Goal: Task Accomplishment & Management: Manage account settings

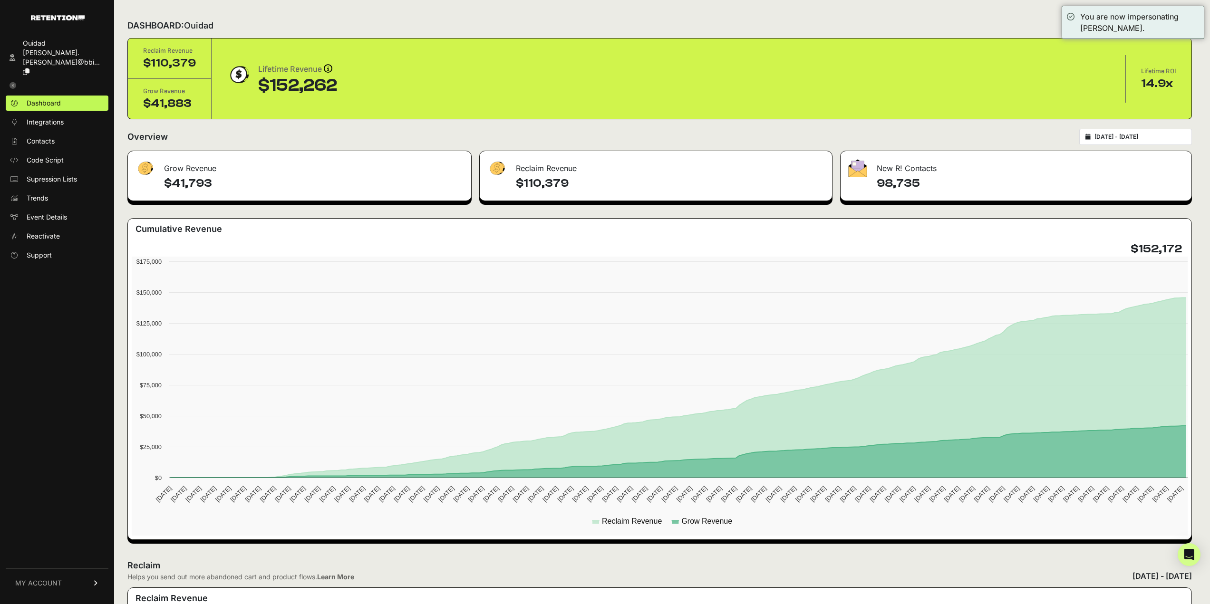
click at [1148, 130] on div "2024-11-21 - 2025-08-21" at bounding box center [1135, 137] width 113 height 16
type input "2024-11-21"
type input "2025-08-21"
click at [1135, 135] on input "2024-11-21 - 2025-08-21" at bounding box center [1139, 137] width 91 height 8
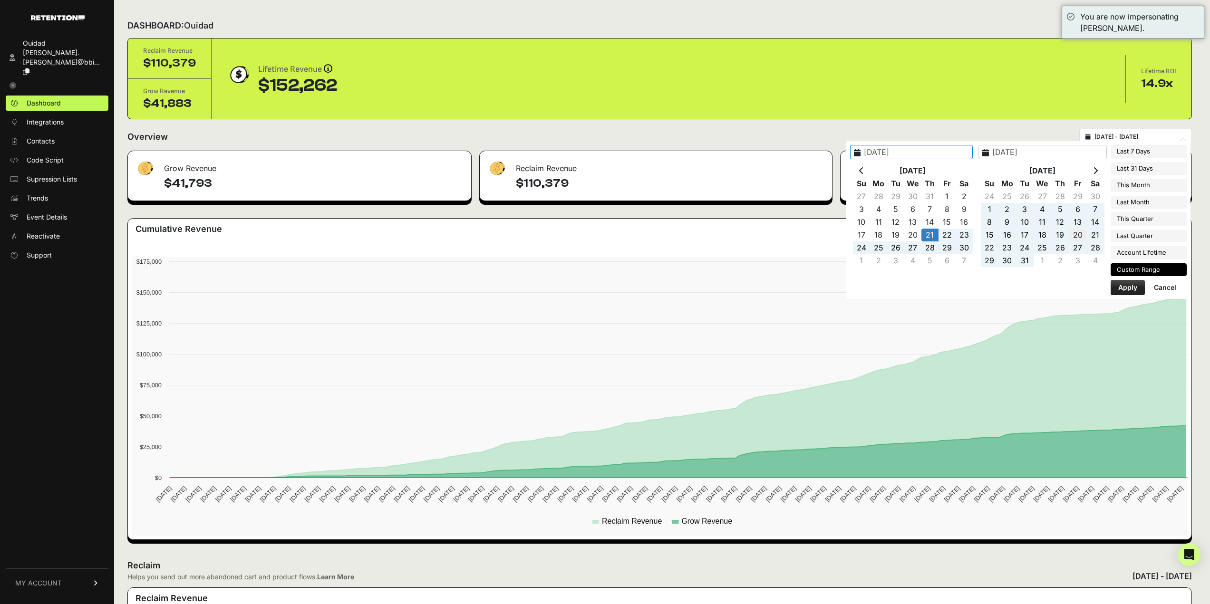
type input "2025-08-14"
type input "2025-08-20"
type input "2024-11-21"
type input "2025-08-21"
type input "2024-11-21"
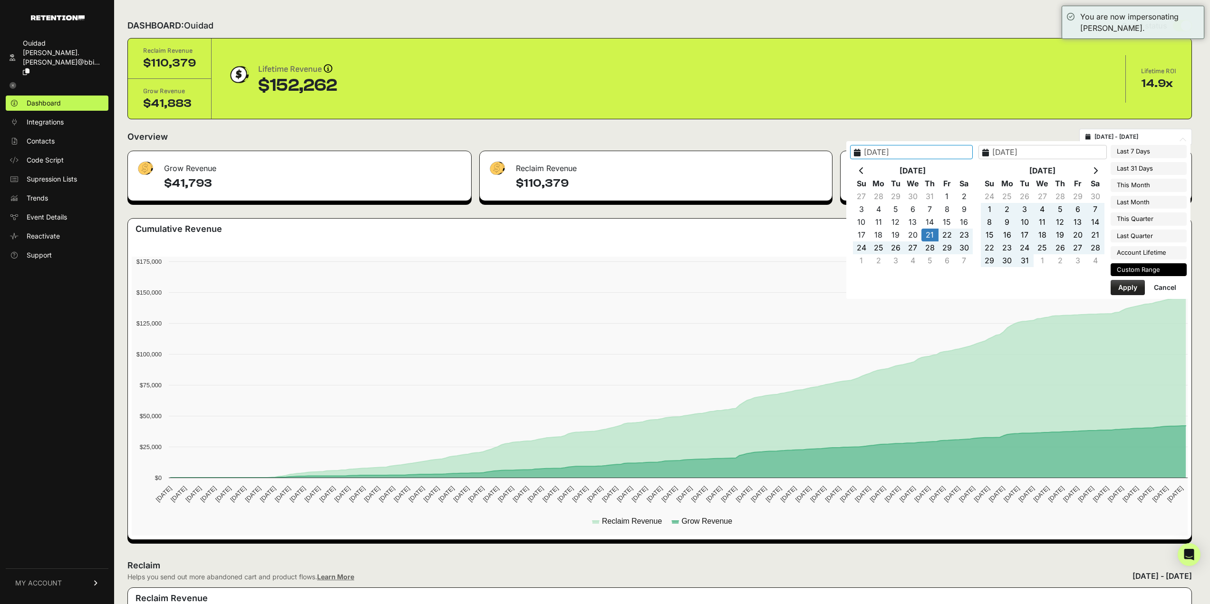
type input "2025-08-21"
type input "2025-04-01"
type input "2025-06-30"
type input "2024-11-21"
type input "2025-08-21"
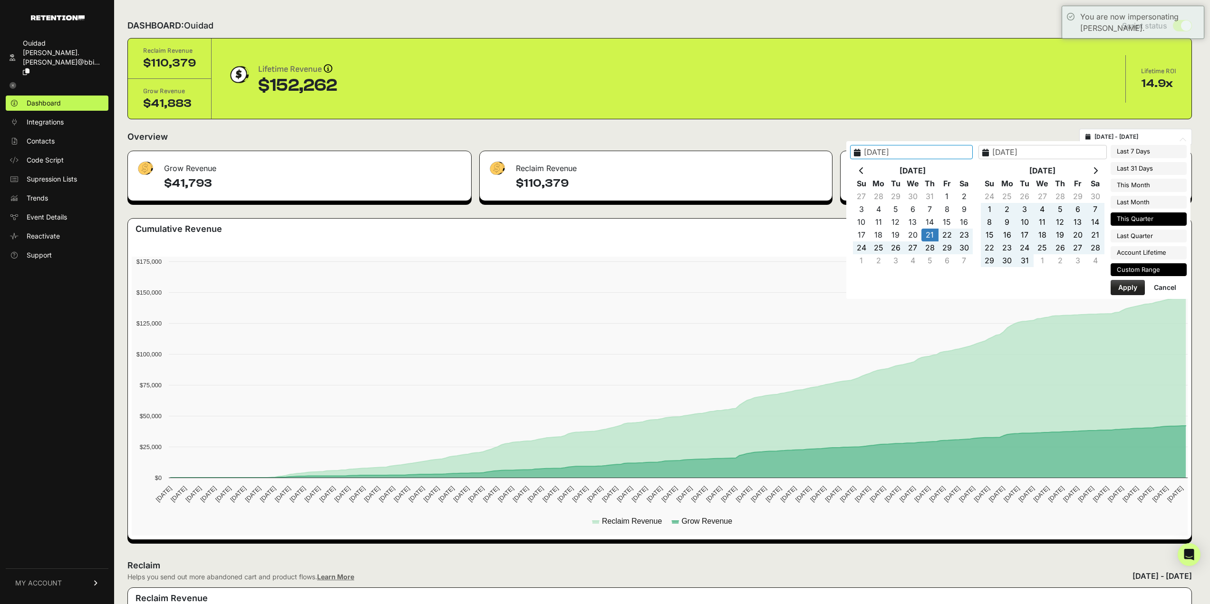
type input "2025-07-01"
type input "2025-09-30"
type input "2024-11-21"
type input "2025-08-21"
type input "2025-07-01"
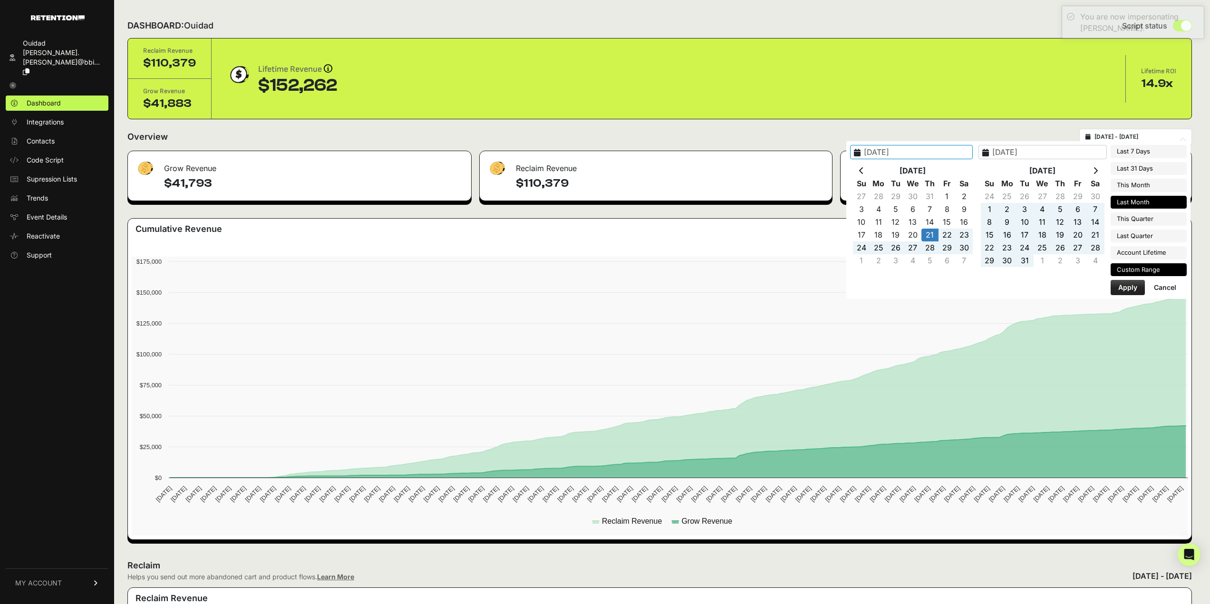
type input "2025-07-31"
type input "2025-07-01"
type input "2025-09-30"
type input "2024-11-21"
type input "2025-08-21"
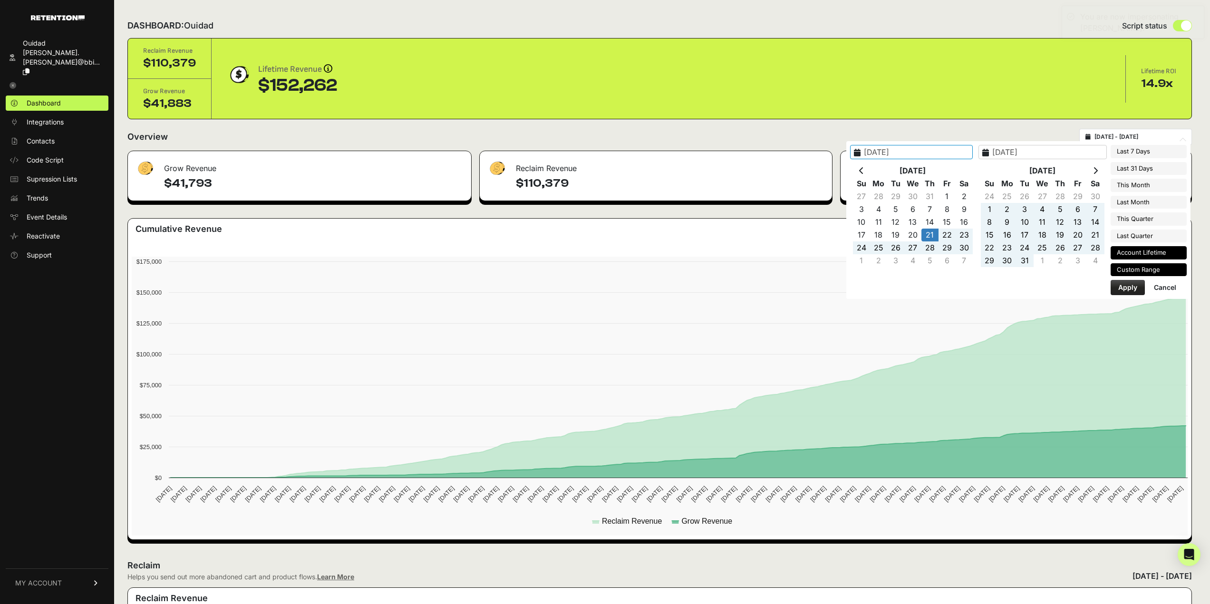
type input "2025-04-01"
type input "2025-06-30"
type input "2024-11-21"
type input "[DATE]"
click at [1159, 255] on li "Account Lifetime" at bounding box center [1149, 252] width 76 height 13
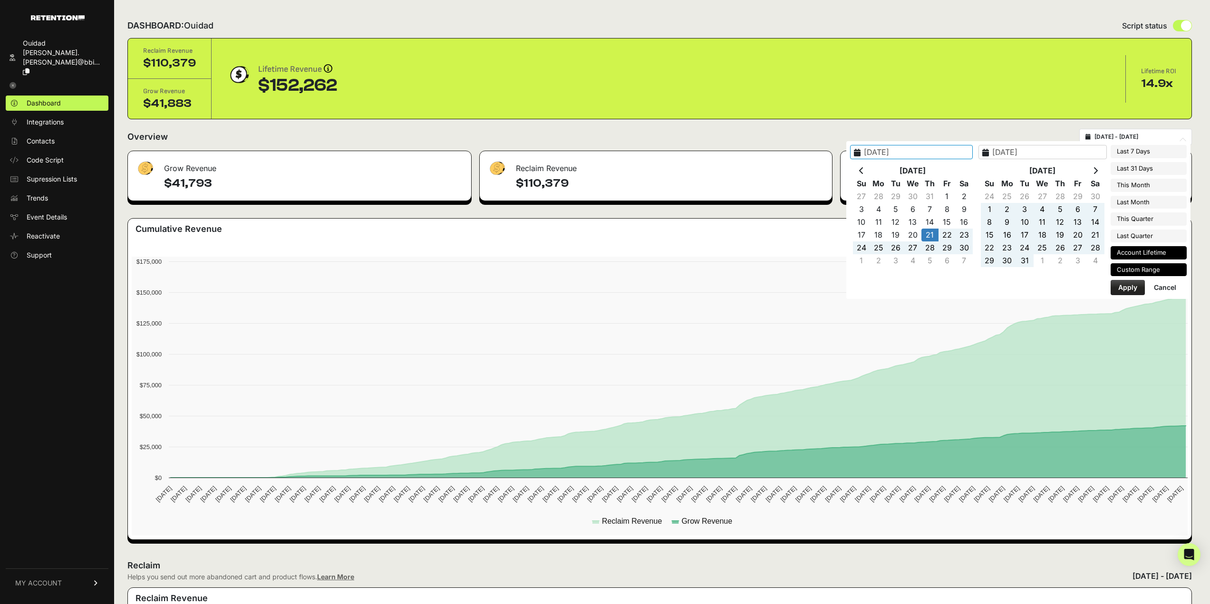
type input "2024-11-21 - 2025-08-20"
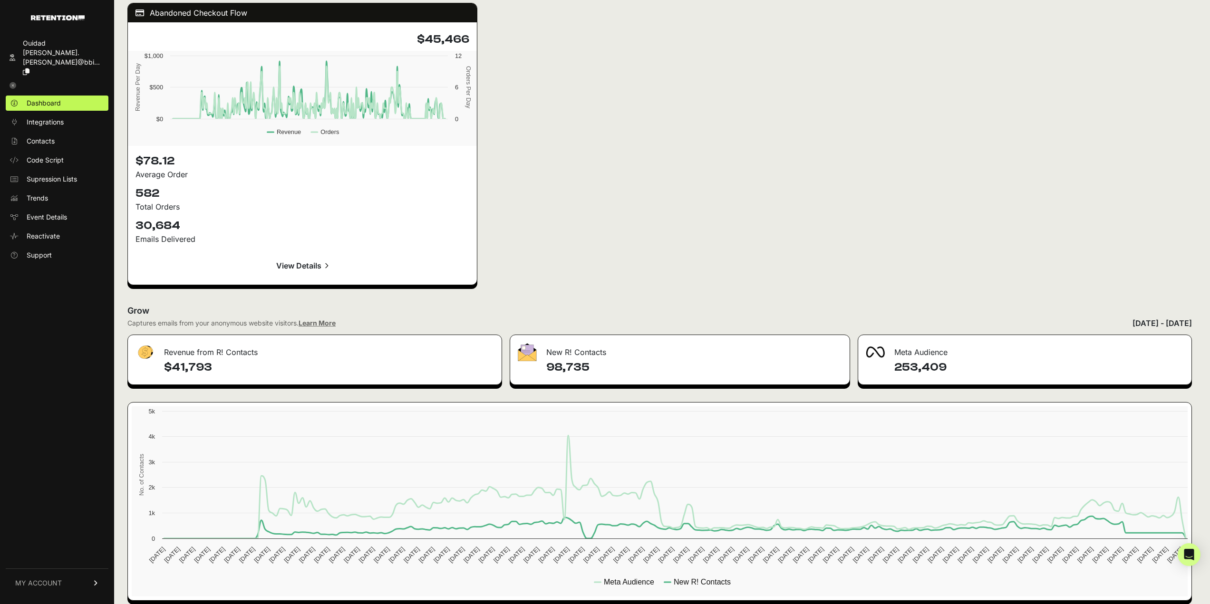
scroll to position [1250, 0]
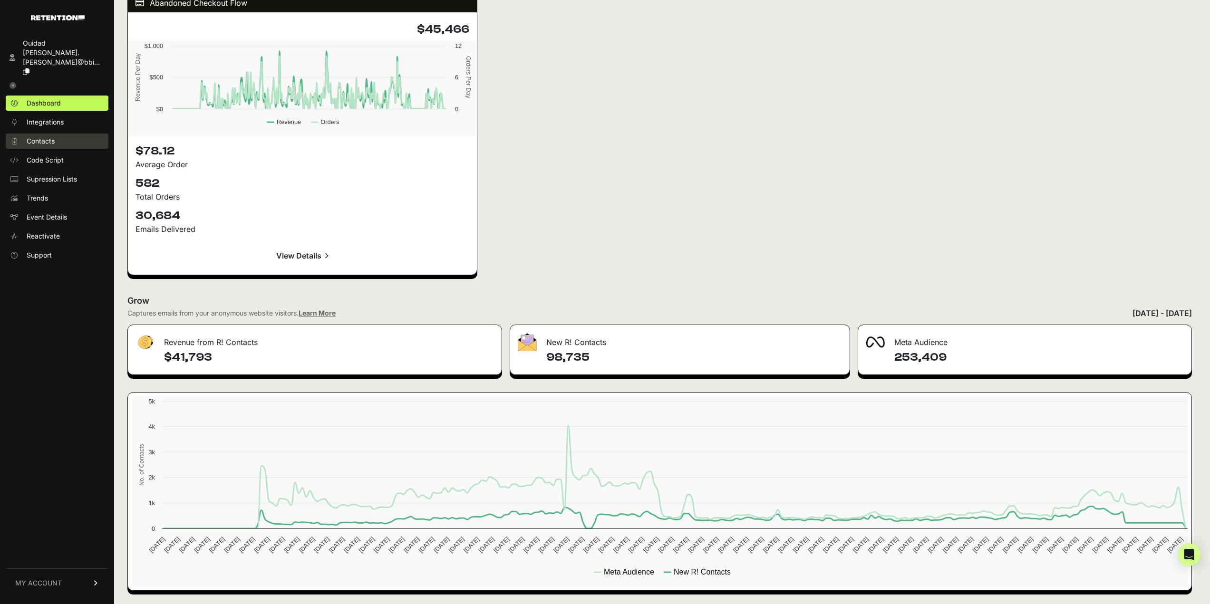
click at [61, 134] on link "Contacts" at bounding box center [57, 141] width 103 height 15
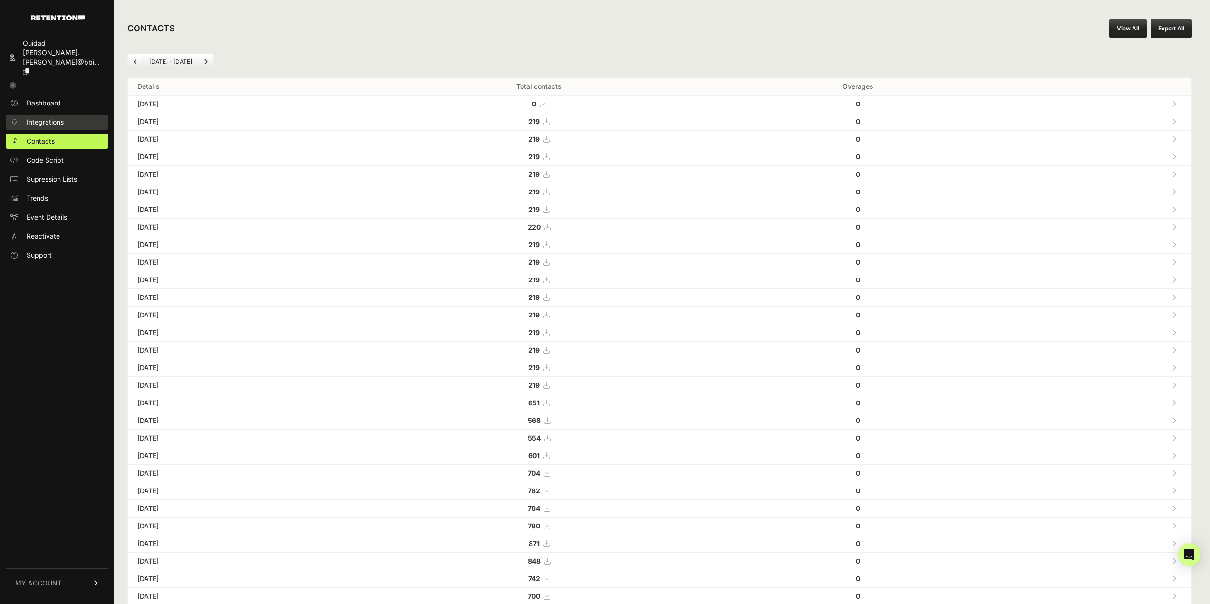
click at [63, 117] on span "Integrations" at bounding box center [45, 122] width 37 height 10
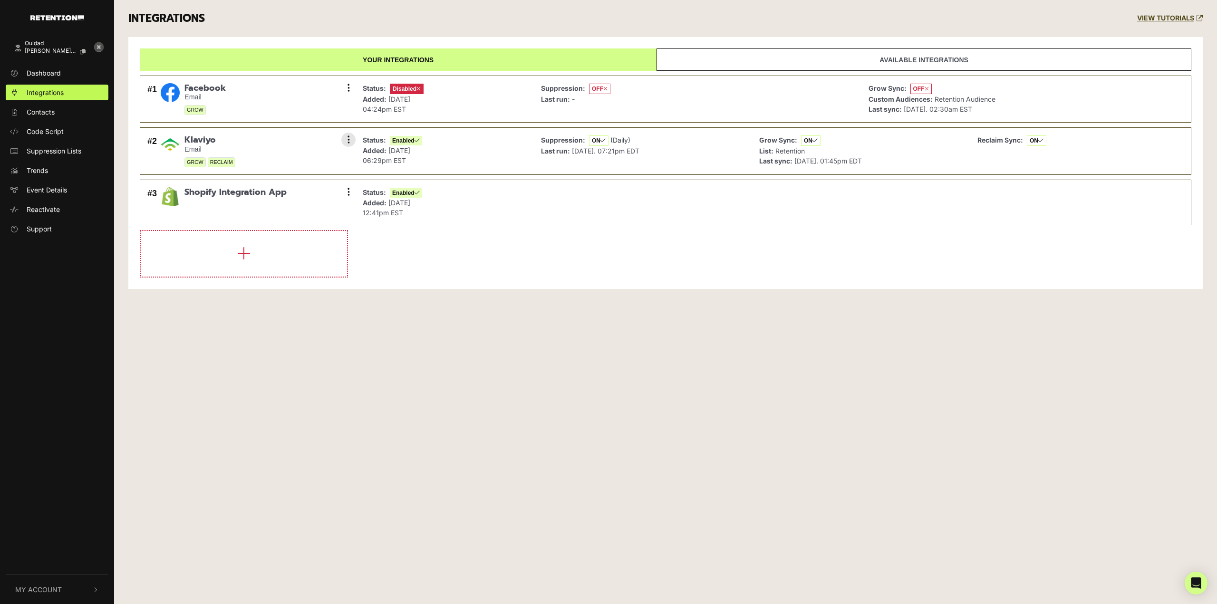
click at [600, 142] on icon at bounding box center [602, 141] width 5 height 6
click at [595, 142] on span "ON" at bounding box center [598, 141] width 19 height 10
click at [633, 137] on p "Suppression: ON (Daily)" at bounding box center [590, 140] width 98 height 11
click at [821, 145] on p "Grow Sync: ON" at bounding box center [810, 140] width 103 height 11
click at [1027, 140] on span "ON" at bounding box center [1036, 141] width 19 height 10
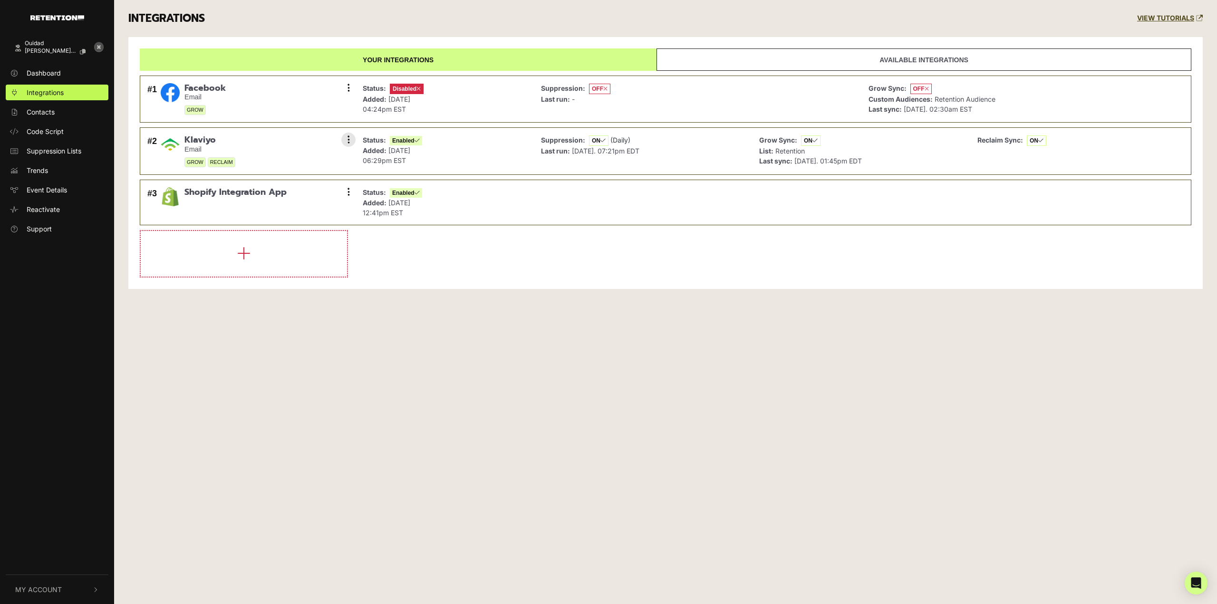
click at [1033, 142] on span "ON" at bounding box center [1036, 141] width 19 height 10
click at [350, 137] on button at bounding box center [348, 140] width 14 height 14
click at [299, 144] on link "Settings" at bounding box center [290, 140] width 90 height 21
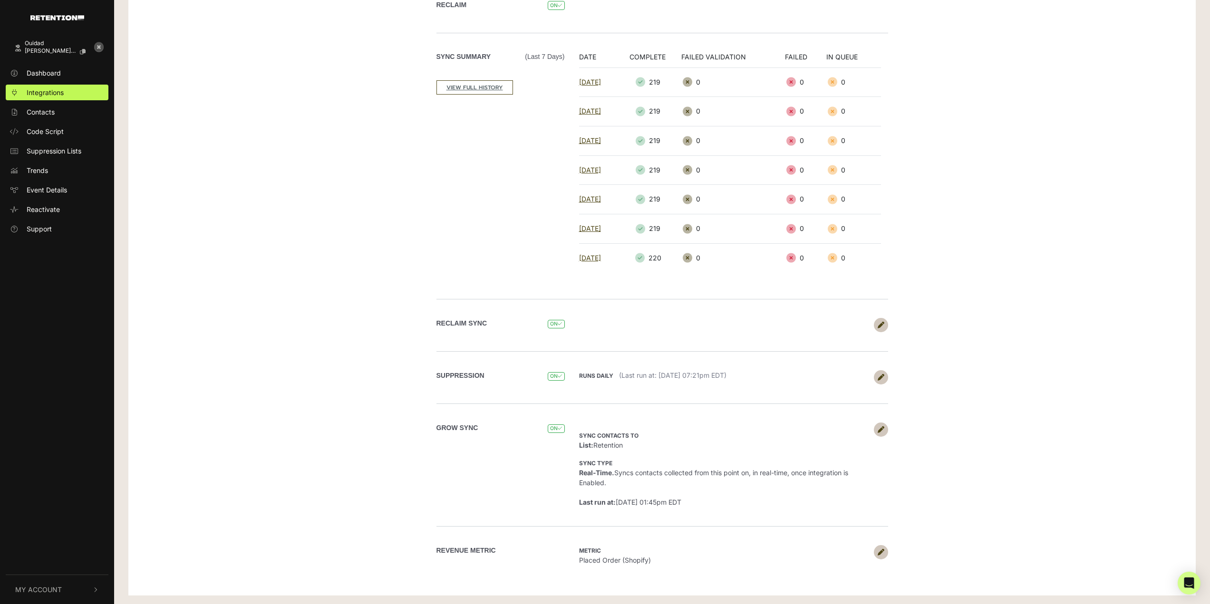
scroll to position [144, 0]
click at [880, 425] on link at bounding box center [881, 429] width 14 height 14
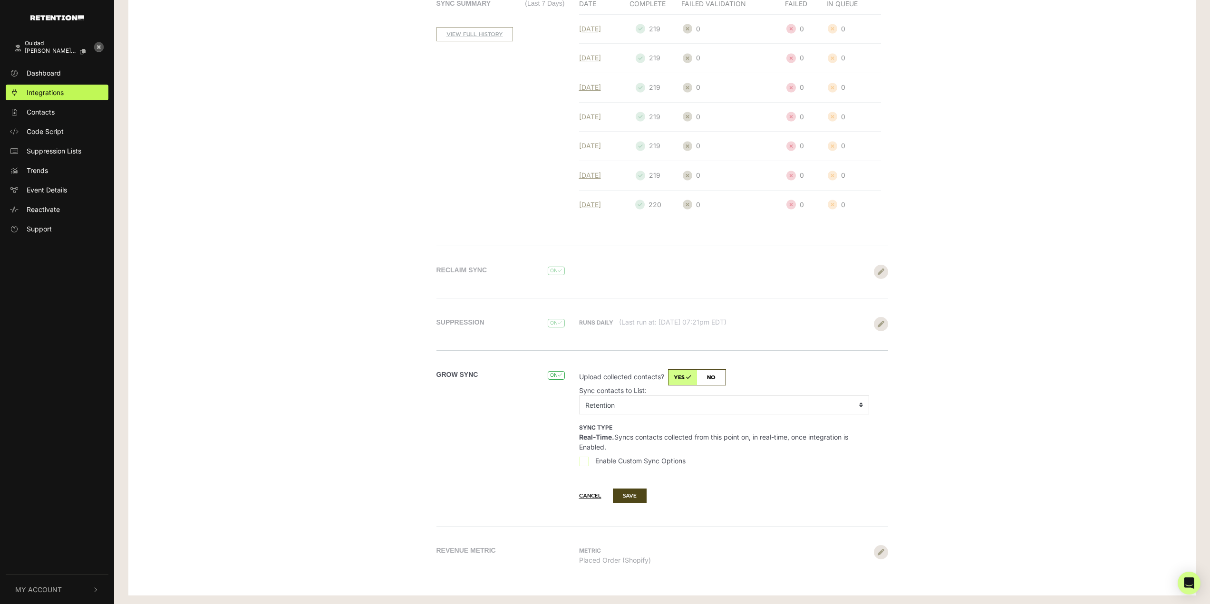
scroll to position [197, 0]
click at [578, 496] on div "Cancel SAVE" at bounding box center [730, 495] width 316 height 23
click at [580, 496] on button "Cancel" at bounding box center [595, 494] width 32 height 13
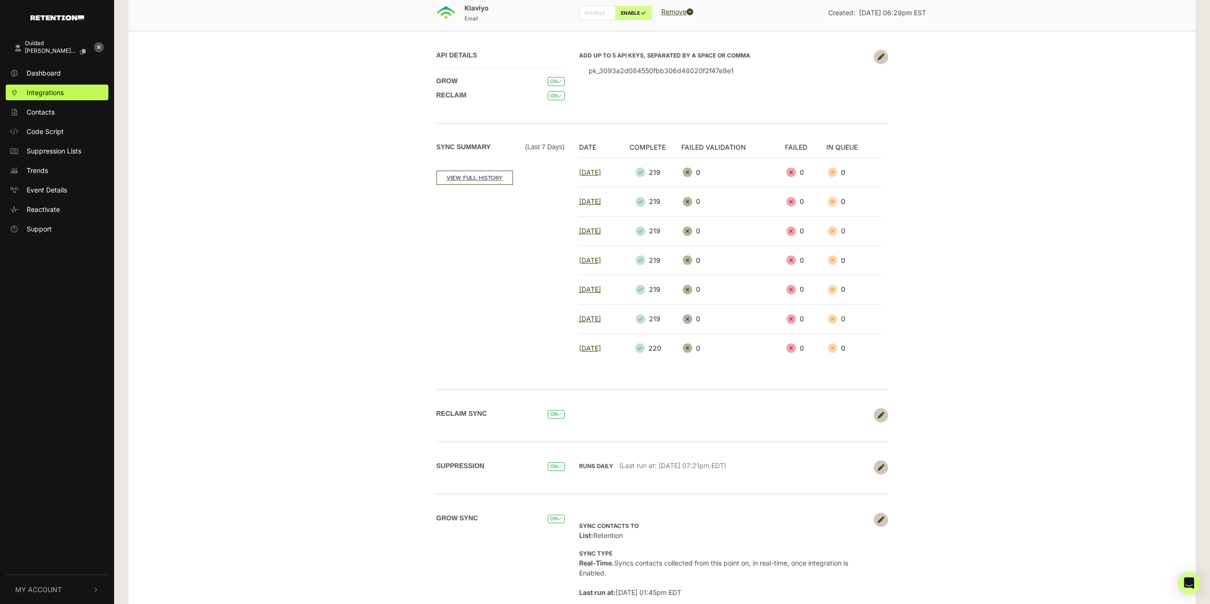
scroll to position [0, 0]
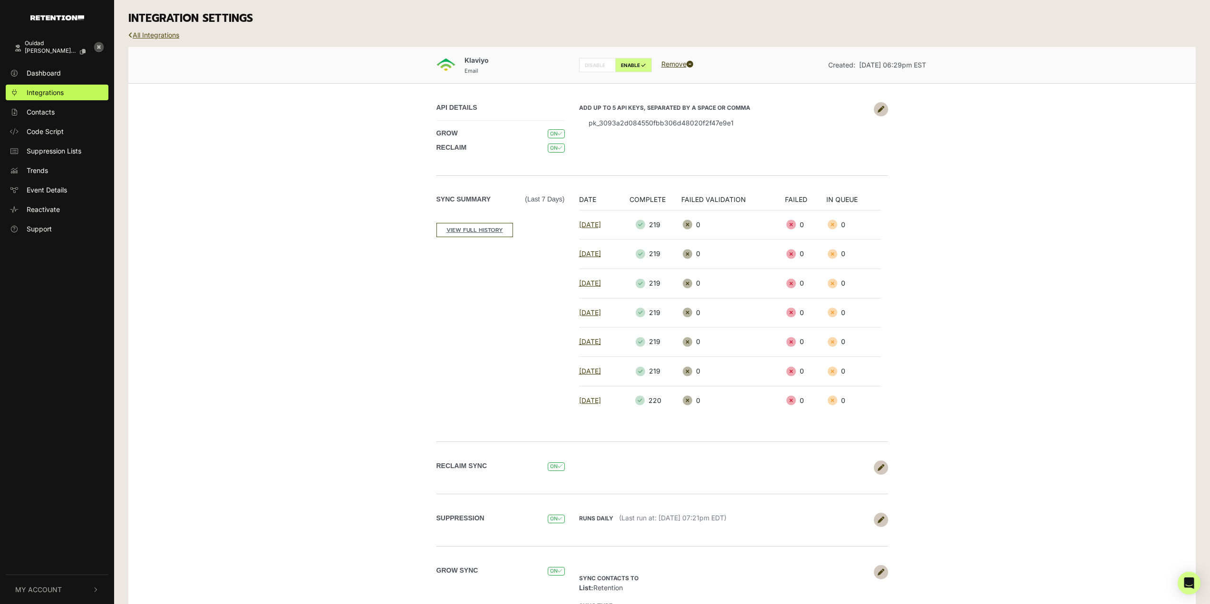
click at [165, 33] on link "All Integrations" at bounding box center [153, 35] width 51 height 8
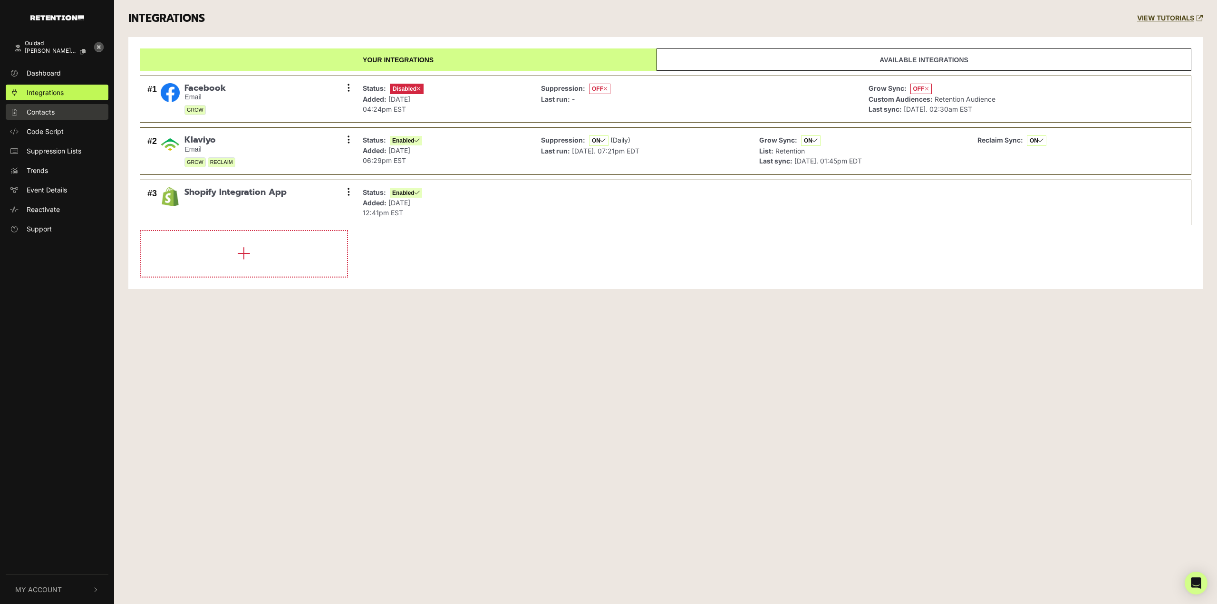
click at [65, 111] on link "Contacts" at bounding box center [57, 112] width 103 height 16
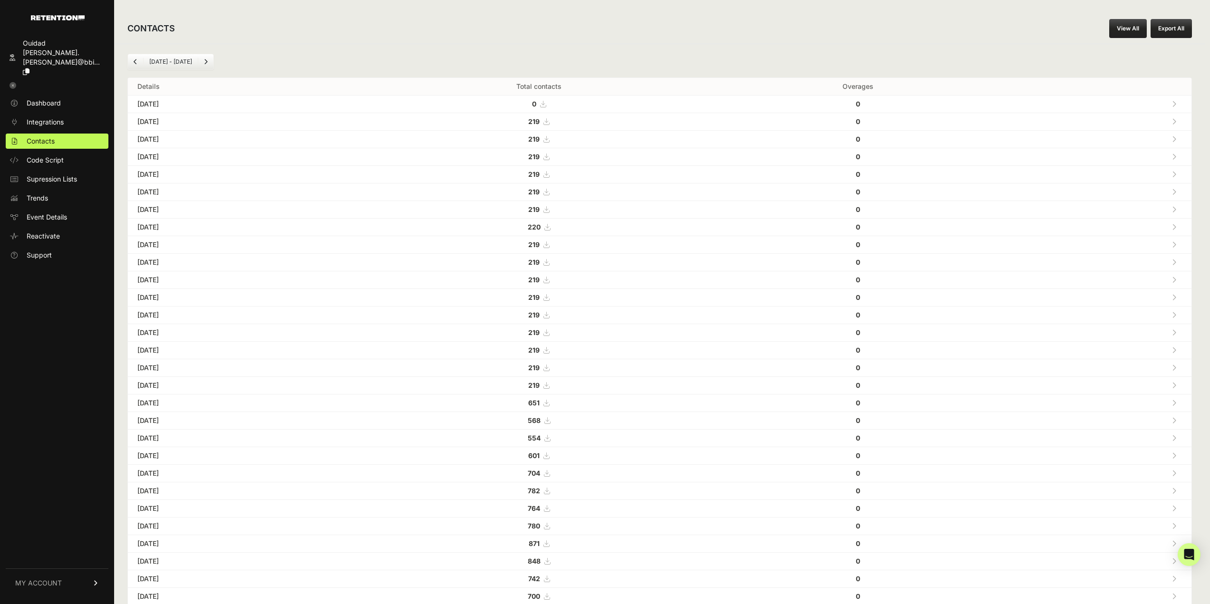
click at [39, 170] on ul "Dashboard Integrations Contacts Code Script Supression Lists Trends Event Detai…" at bounding box center [57, 179] width 103 height 167
click at [39, 174] on span "Supression Lists" at bounding box center [52, 179] width 50 height 10
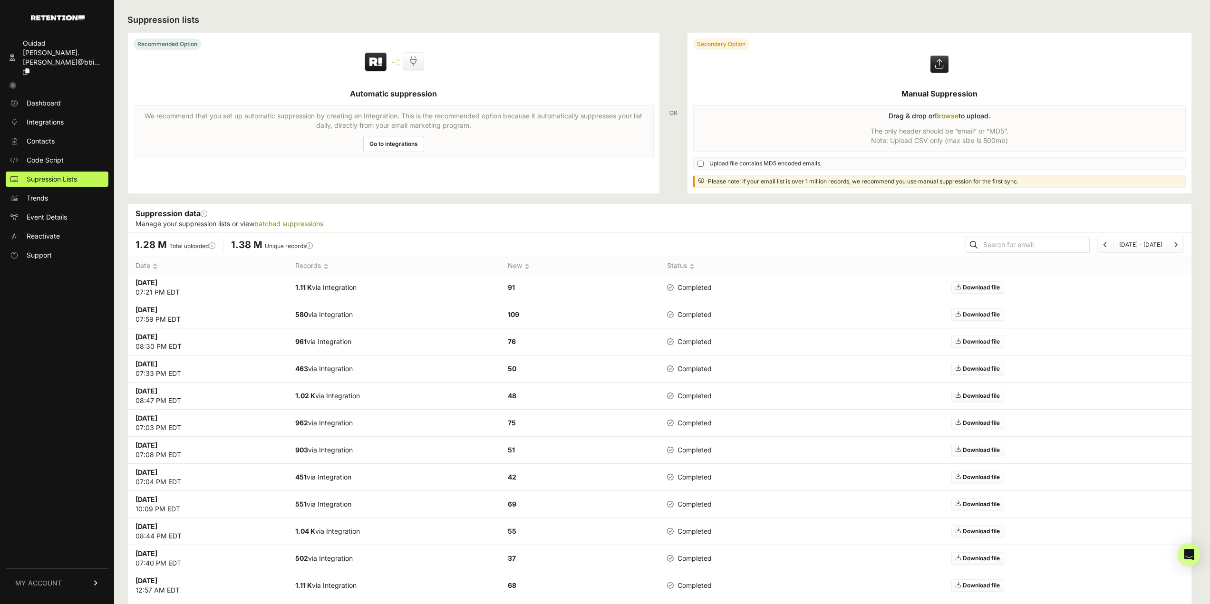
click at [376, 144] on link "Go to integrations" at bounding box center [393, 144] width 61 height 16
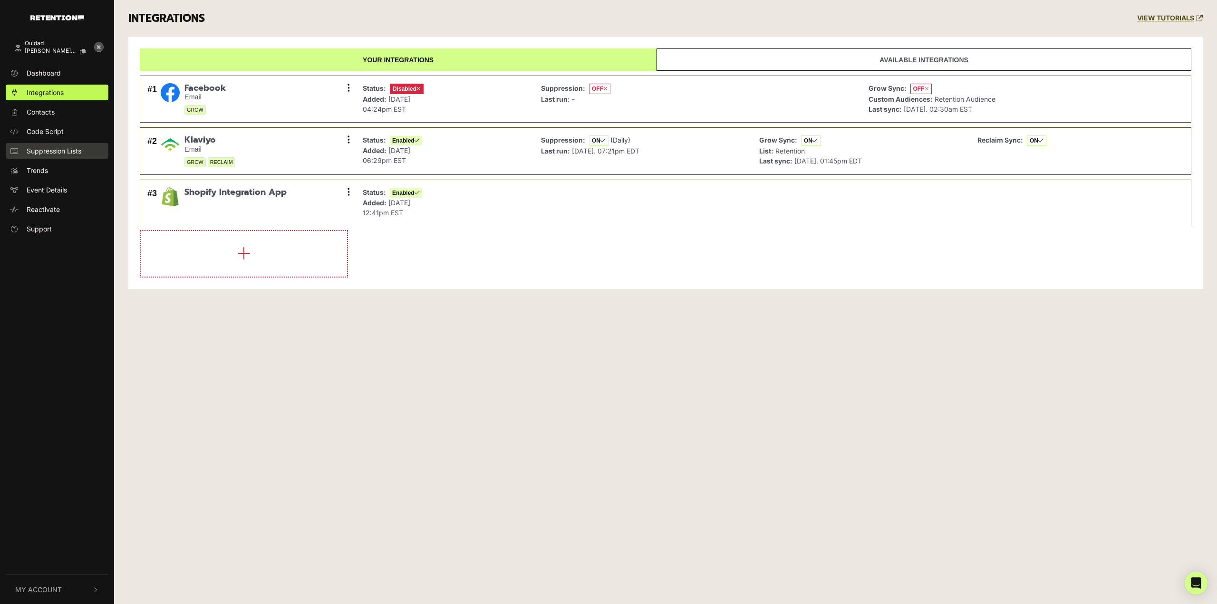
click at [67, 153] on span "Suppression Lists" at bounding box center [54, 151] width 55 height 10
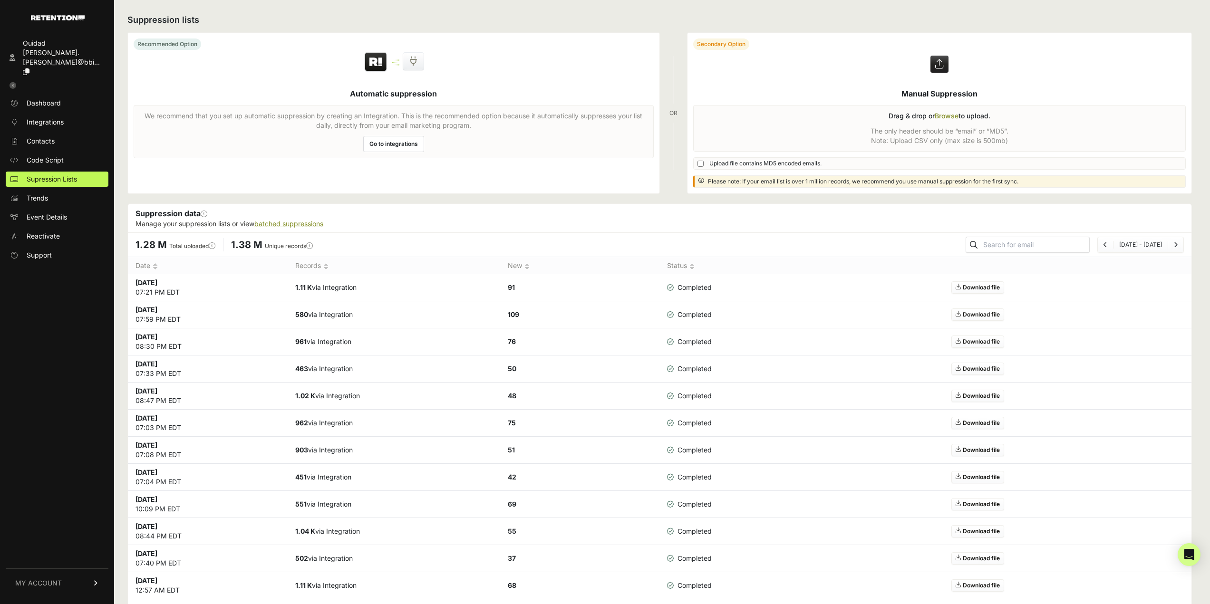
click at [270, 223] on link "batched suppressions" at bounding box center [288, 224] width 69 height 8
click at [59, 210] on link "Event Details" at bounding box center [57, 217] width 103 height 15
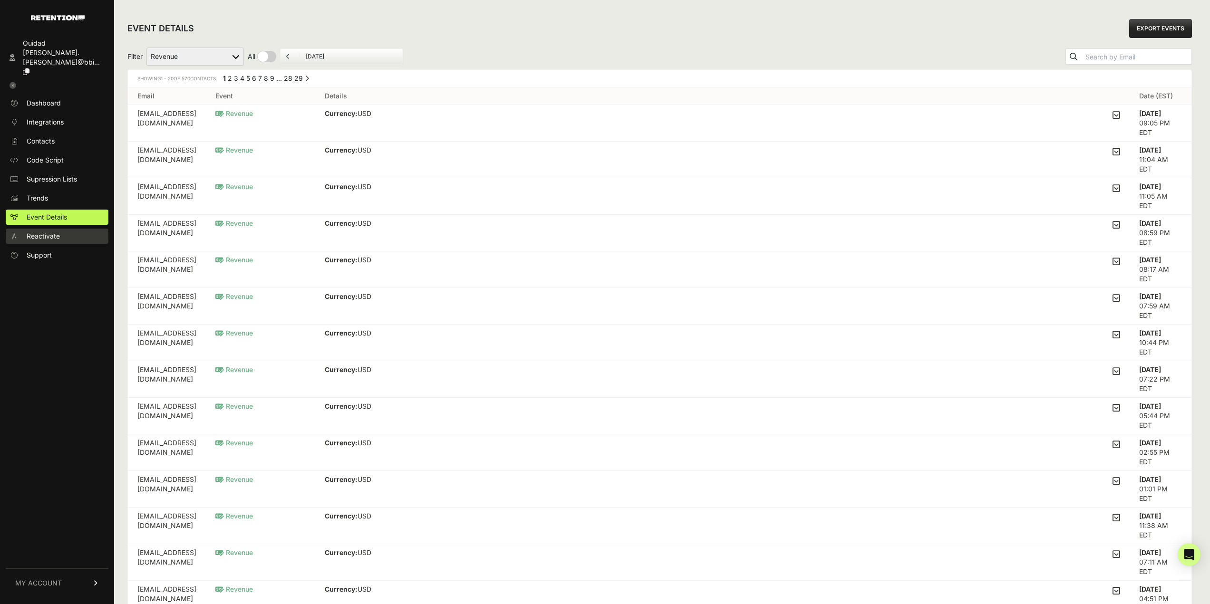
click at [65, 229] on link "Reactivate" at bounding box center [57, 236] width 103 height 15
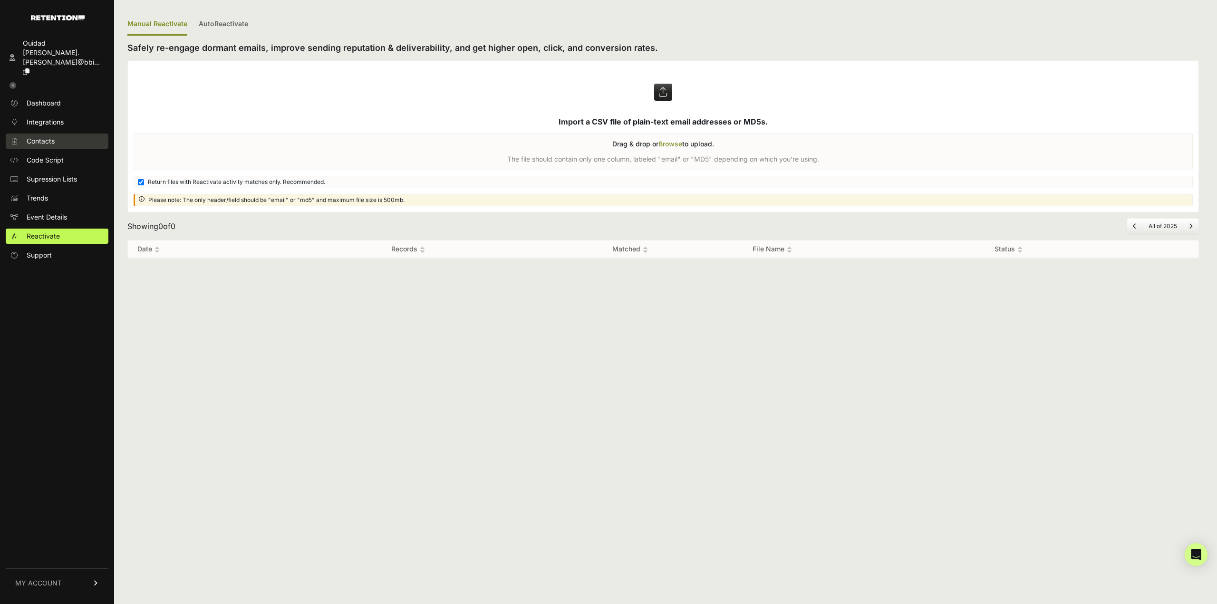
click at [49, 136] on span "Contacts" at bounding box center [41, 141] width 28 height 10
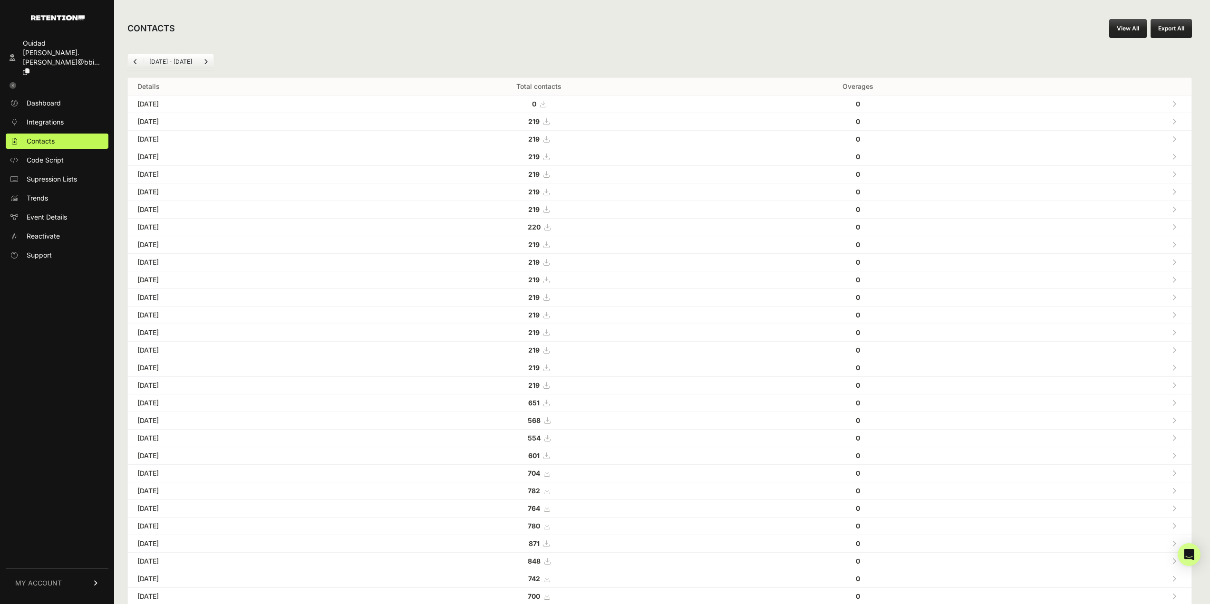
click at [54, 111] on ul "Dashboard Integrations Contacts Code Script Supression Lists Trends Event Detai…" at bounding box center [57, 179] width 103 height 167
click at [56, 117] on span "Integrations" at bounding box center [45, 122] width 37 height 10
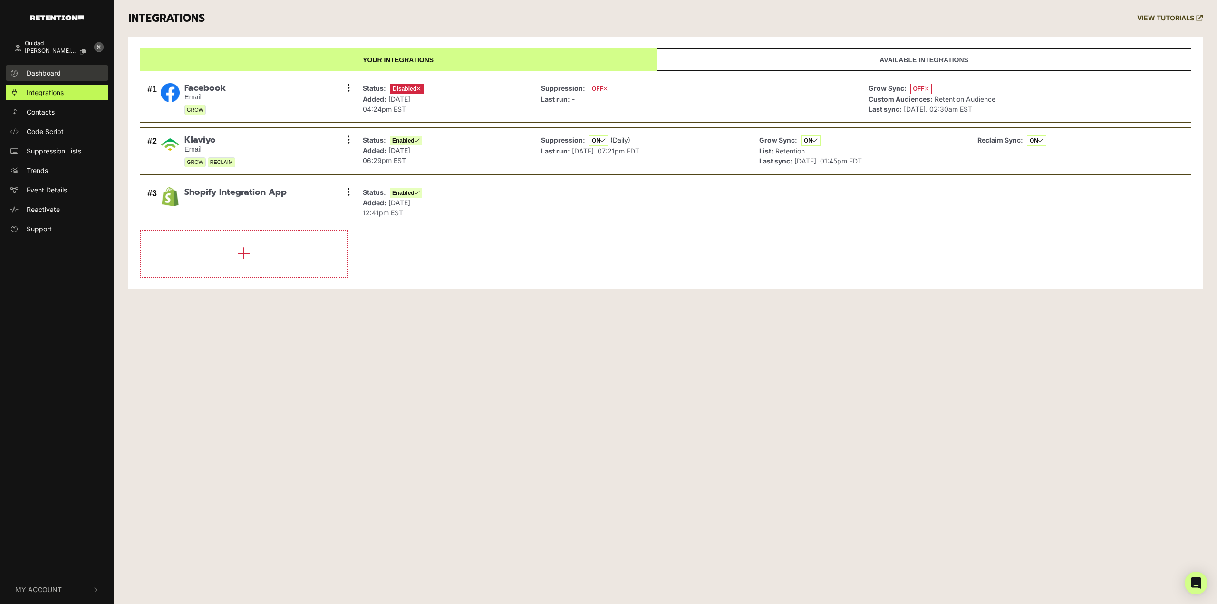
click at [68, 77] on link "Dashboard" at bounding box center [57, 73] width 103 height 16
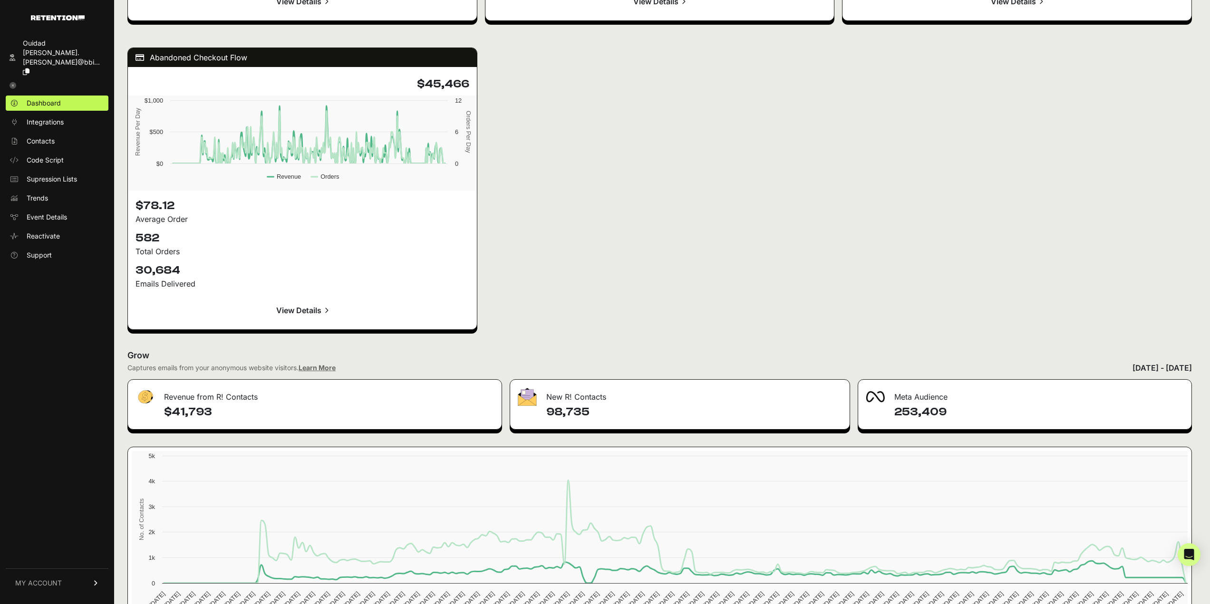
scroll to position [1250, 0]
